Goal: Information Seeking & Learning: Learn about a topic

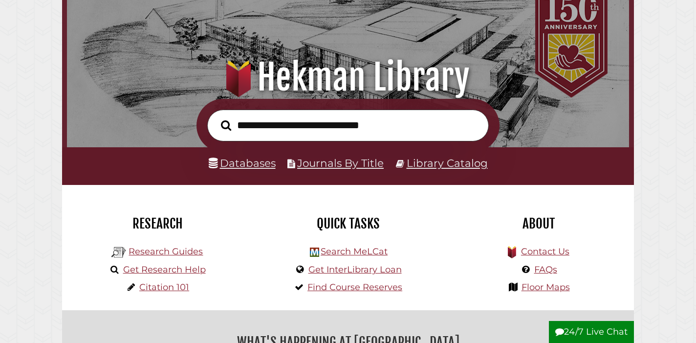
scroll to position [67, 0]
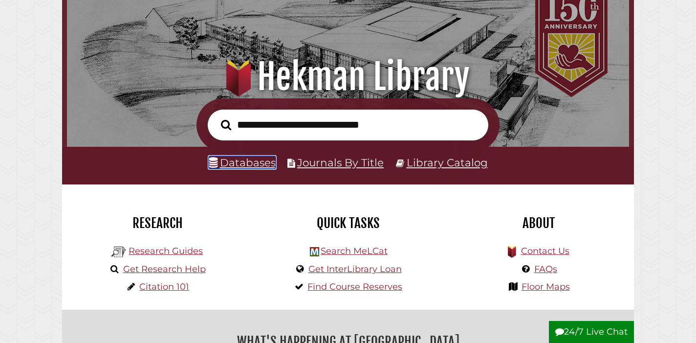
click at [245, 165] on link "Databases" at bounding box center [242, 162] width 67 height 13
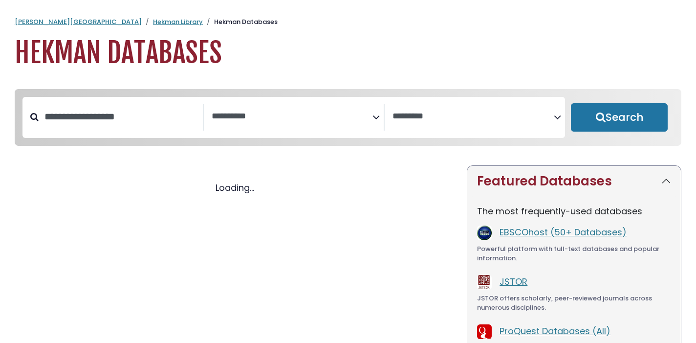
select select "Database Subject Filter"
select select "Database Vendors Filter"
select select "Database Subject Filter"
select select "Database Vendors Filter"
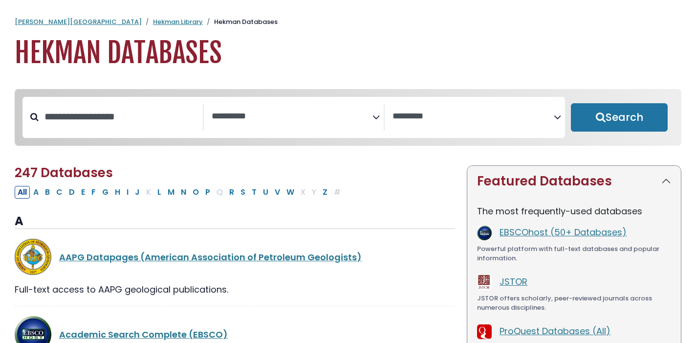
click at [272, 107] on span "Search filters" at bounding box center [292, 117] width 161 height 26
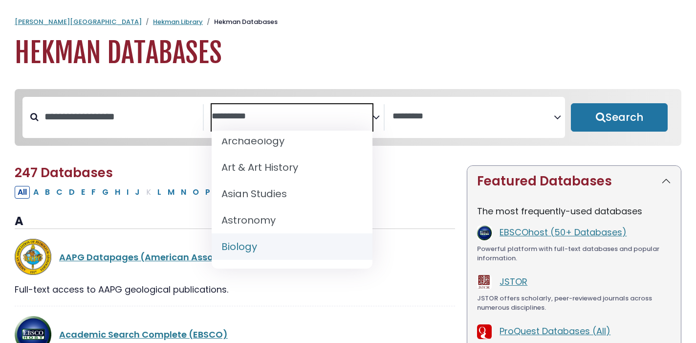
scroll to position [71, 0]
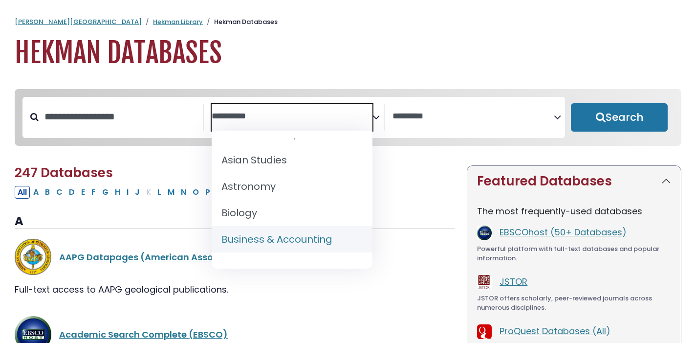
select select "*****"
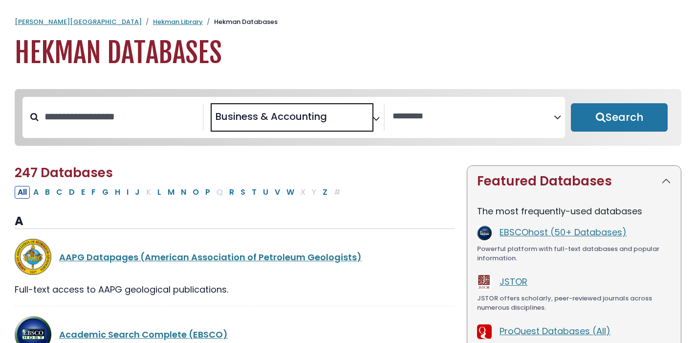
scroll to position [73, 0]
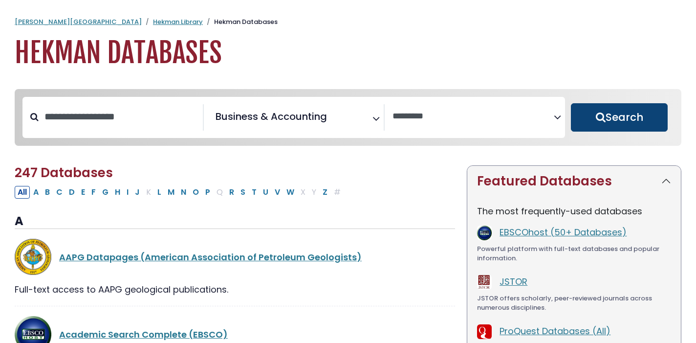
click at [648, 122] on button "Search" at bounding box center [619, 117] width 97 height 28
select select "Database Vendors Filter"
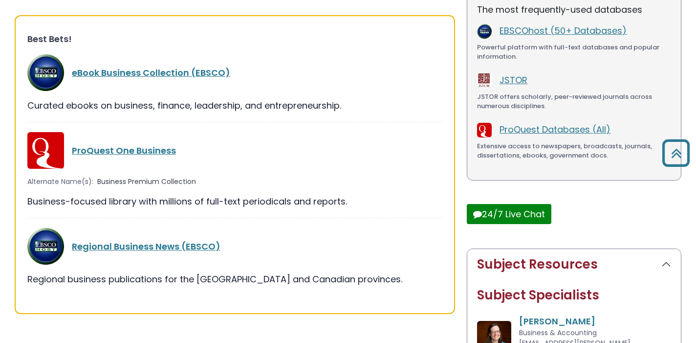
scroll to position [205, 0]
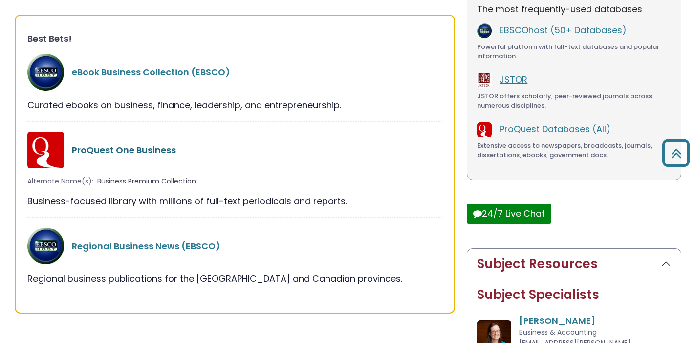
click at [162, 152] on link "ProQuest One Business" at bounding box center [124, 150] width 104 height 12
